Goal: Information Seeking & Learning: Check status

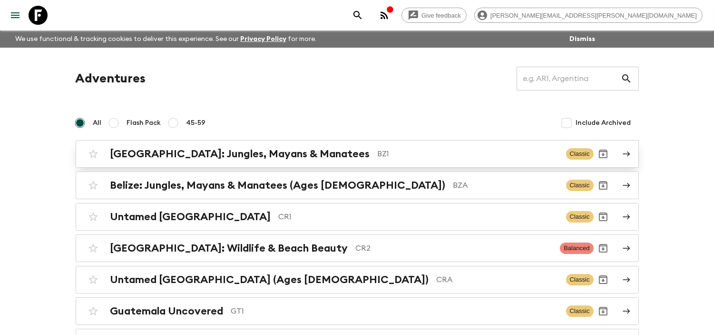
click at [247, 148] on h2 "[GEOGRAPHIC_DATA]: Jungles, Mayans & Manatees" at bounding box center [240, 154] width 260 height 12
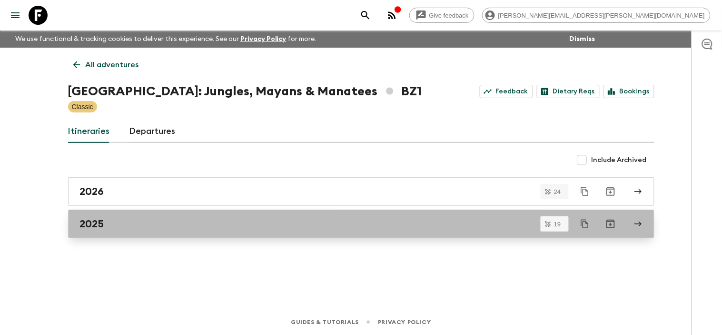
click at [177, 217] on link "2025" at bounding box center [361, 223] width 586 height 29
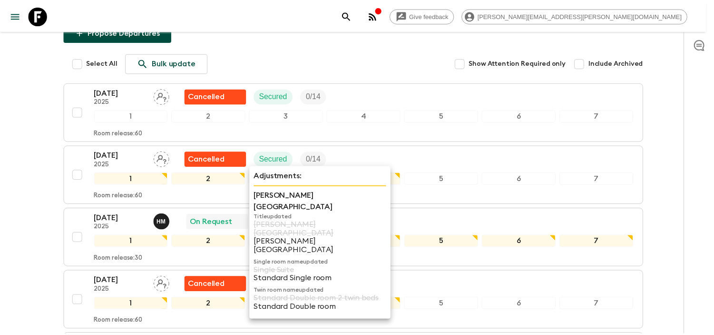
scroll to position [158, 0]
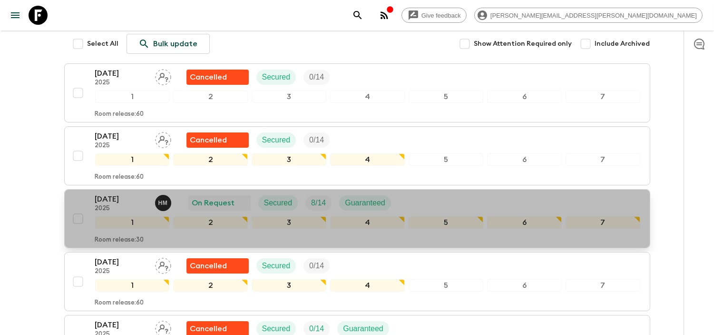
click at [124, 193] on p "[DATE]" at bounding box center [121, 198] width 52 height 11
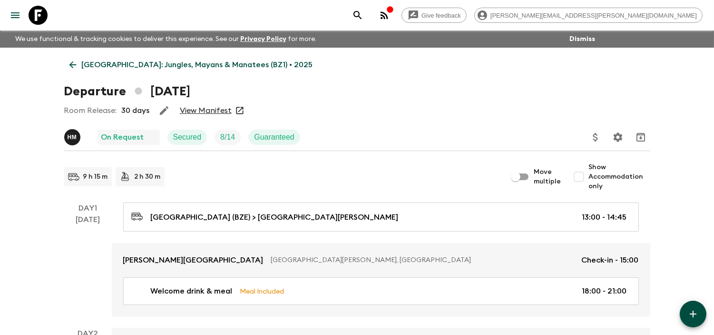
click at [208, 108] on link "View Manifest" at bounding box center [206, 111] width 52 height 10
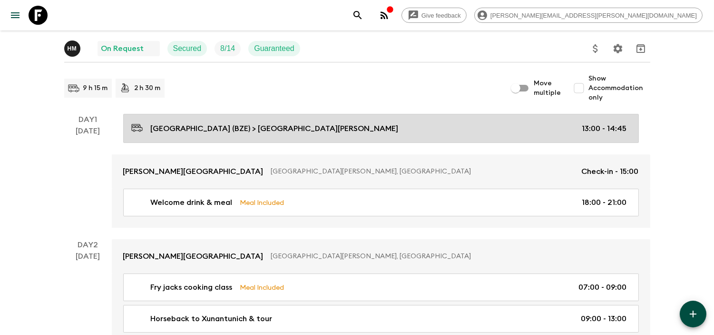
scroll to position [106, 0]
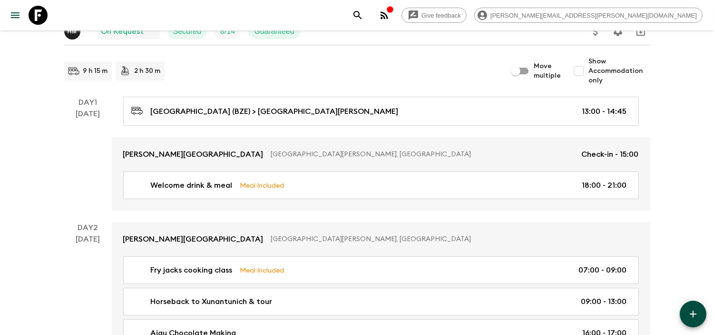
click at [43, 17] on icon at bounding box center [38, 15] width 19 height 19
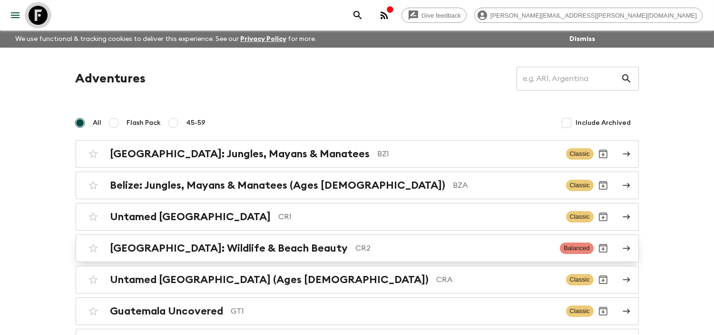
click at [272, 251] on h2 "[GEOGRAPHIC_DATA]: Wildlife & Beach Beauty" at bounding box center [229, 248] width 238 height 12
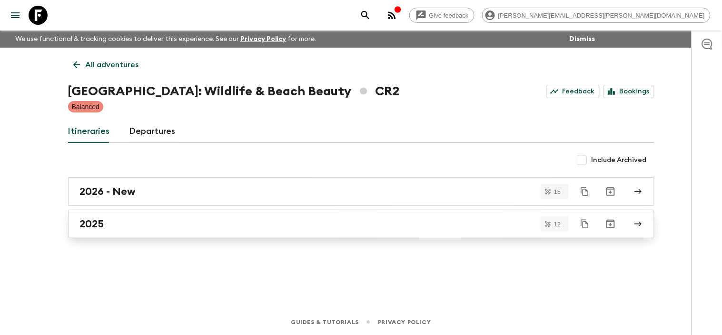
click at [155, 219] on div "2025" at bounding box center [352, 223] width 544 height 12
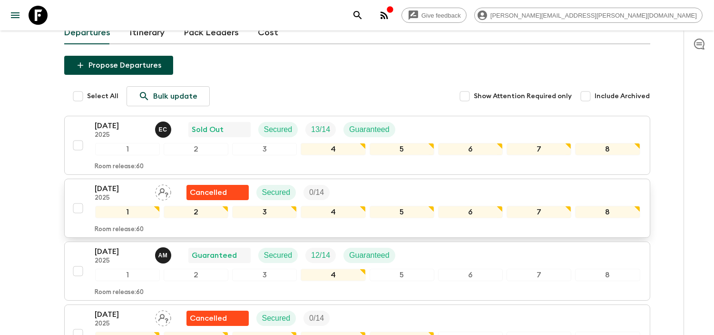
scroll to position [106, 0]
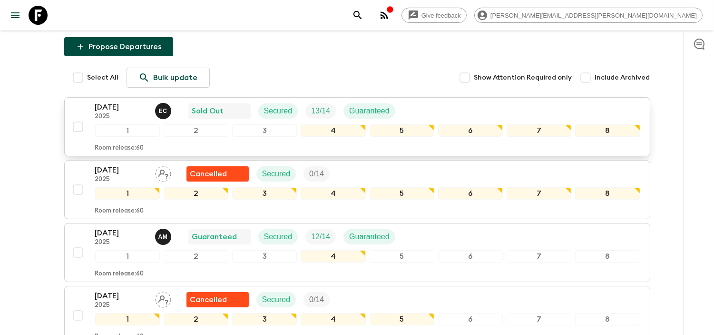
drag, startPoint x: 122, startPoint y: 112, endPoint x: 79, endPoint y: 122, distance: 43.6
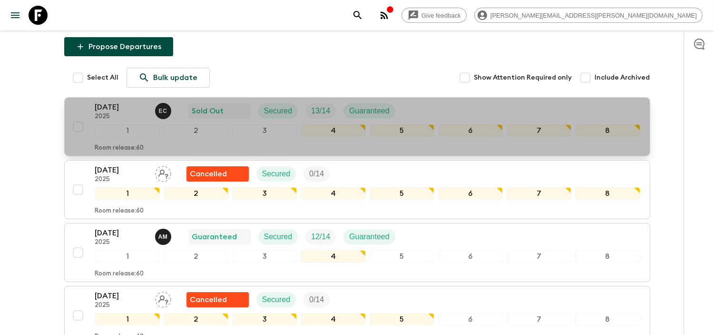
click at [119, 108] on p "[DATE]" at bounding box center [121, 106] width 52 height 11
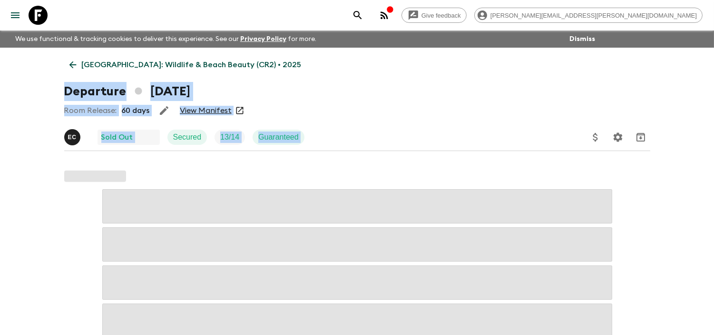
click at [385, 102] on div "Room Release: 60 days View Manifest" at bounding box center [357, 110] width 586 height 19
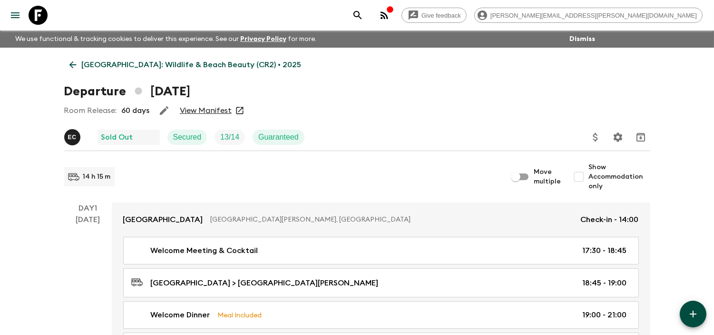
click at [212, 111] on link "View Manifest" at bounding box center [206, 111] width 52 height 10
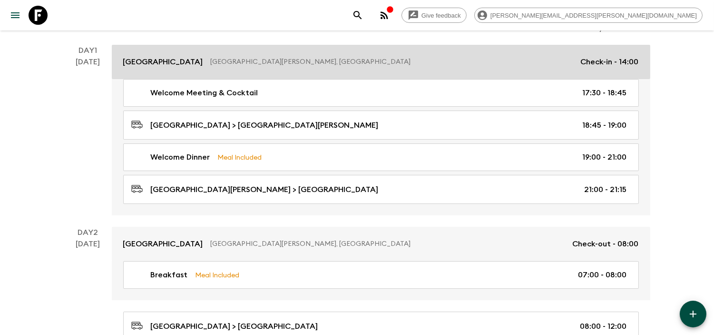
scroll to position [158, 0]
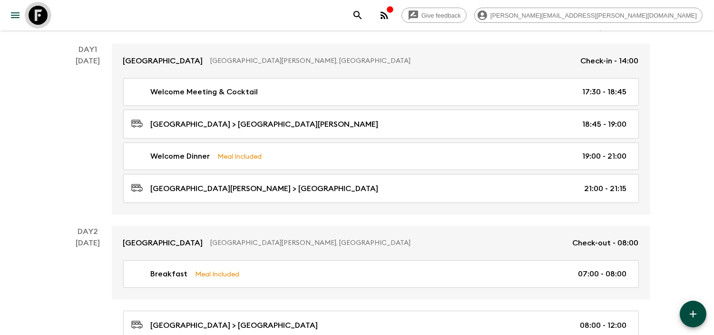
click at [36, 17] on icon at bounding box center [38, 15] width 19 height 19
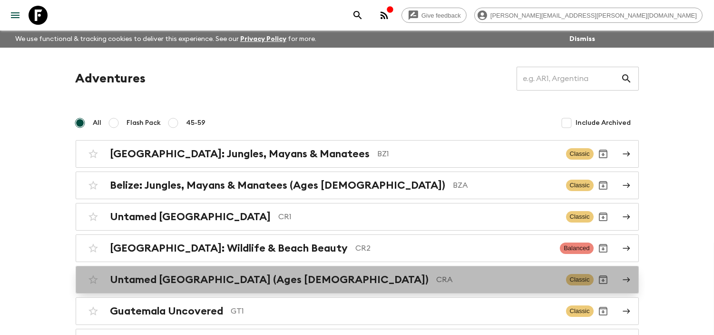
click at [258, 283] on h2 "Untamed [GEOGRAPHIC_DATA] (Ages [DEMOGRAPHIC_DATA])" at bounding box center [269, 279] width 319 height 12
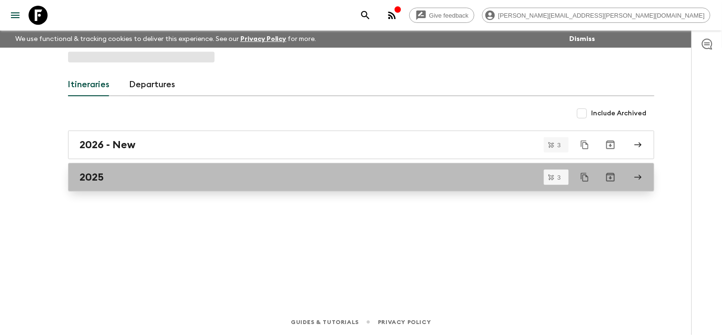
click at [151, 187] on link "2025" at bounding box center [361, 177] width 586 height 29
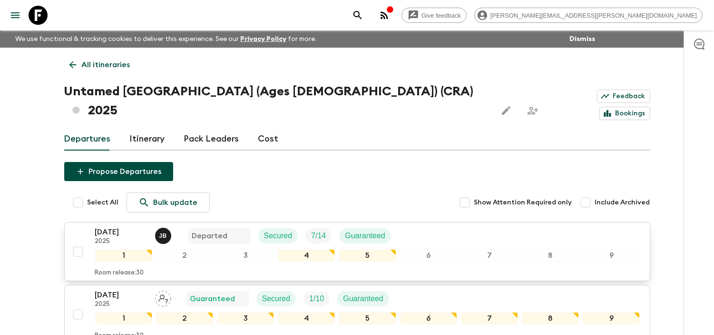
scroll to position [53, 0]
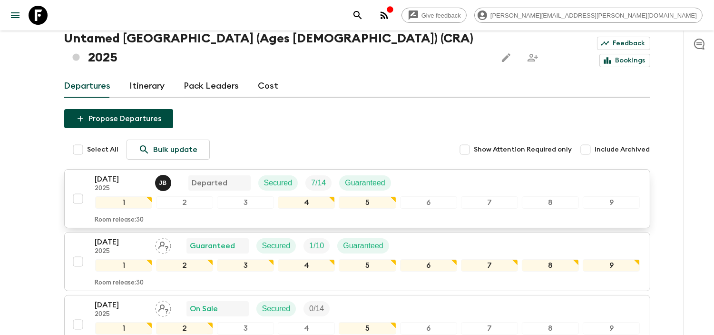
click at [111, 185] on p "2025" at bounding box center [121, 189] width 52 height 8
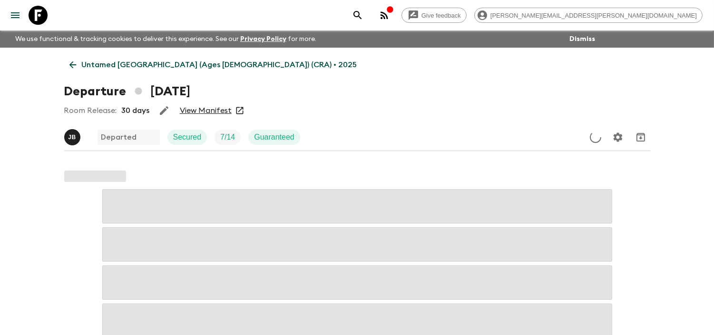
click at [205, 112] on link "View Manifest" at bounding box center [206, 111] width 52 height 10
